Goal: Information Seeking & Learning: Learn about a topic

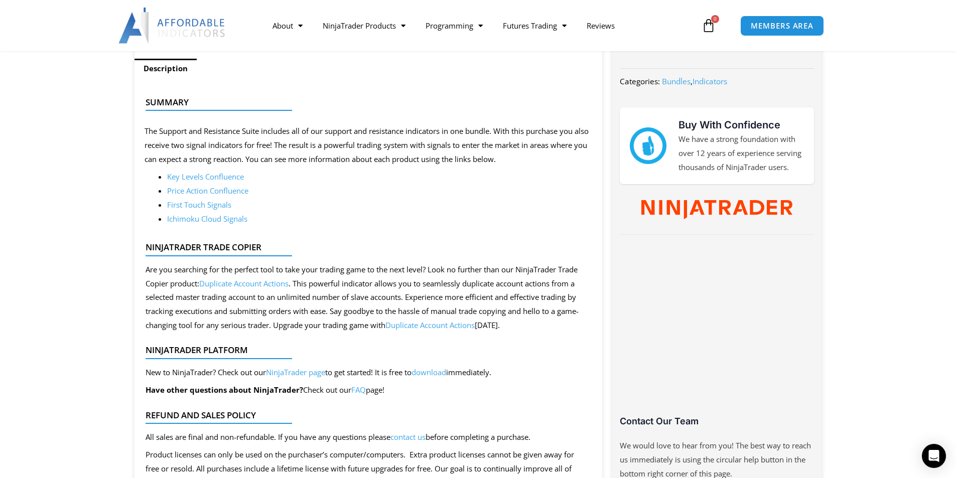
scroll to position [402, 0]
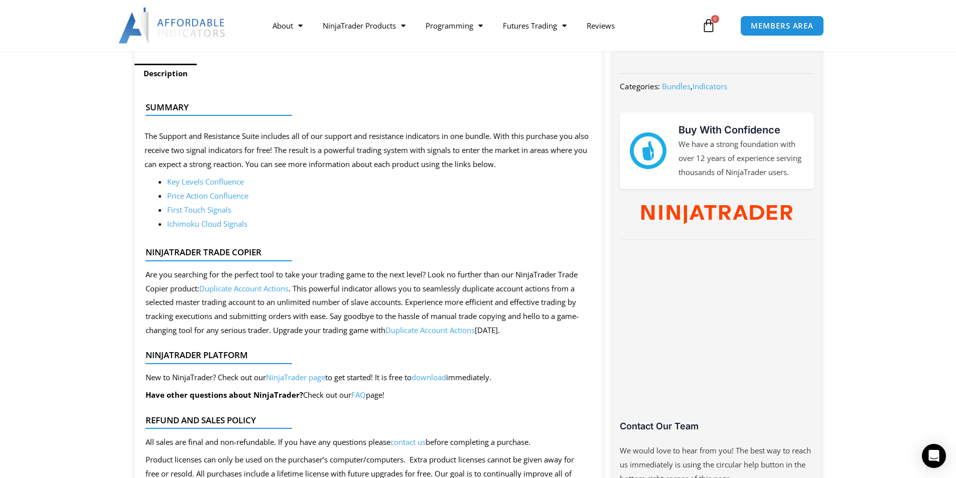
click at [202, 183] on link "Key Levels Confluence" at bounding box center [205, 182] width 77 height 10
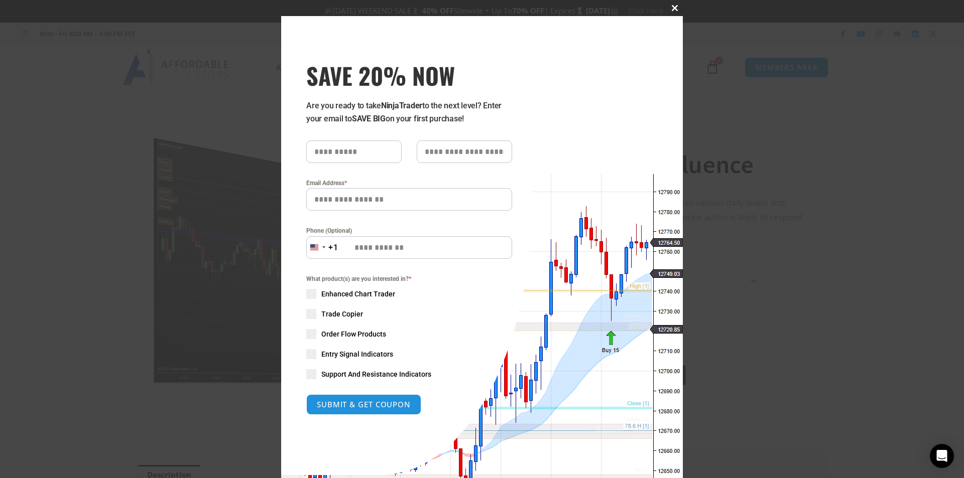
click at [667, 5] on button "Close this module" at bounding box center [675, 8] width 16 height 16
